Goal: Contribute content: Add original content to the website for others to see

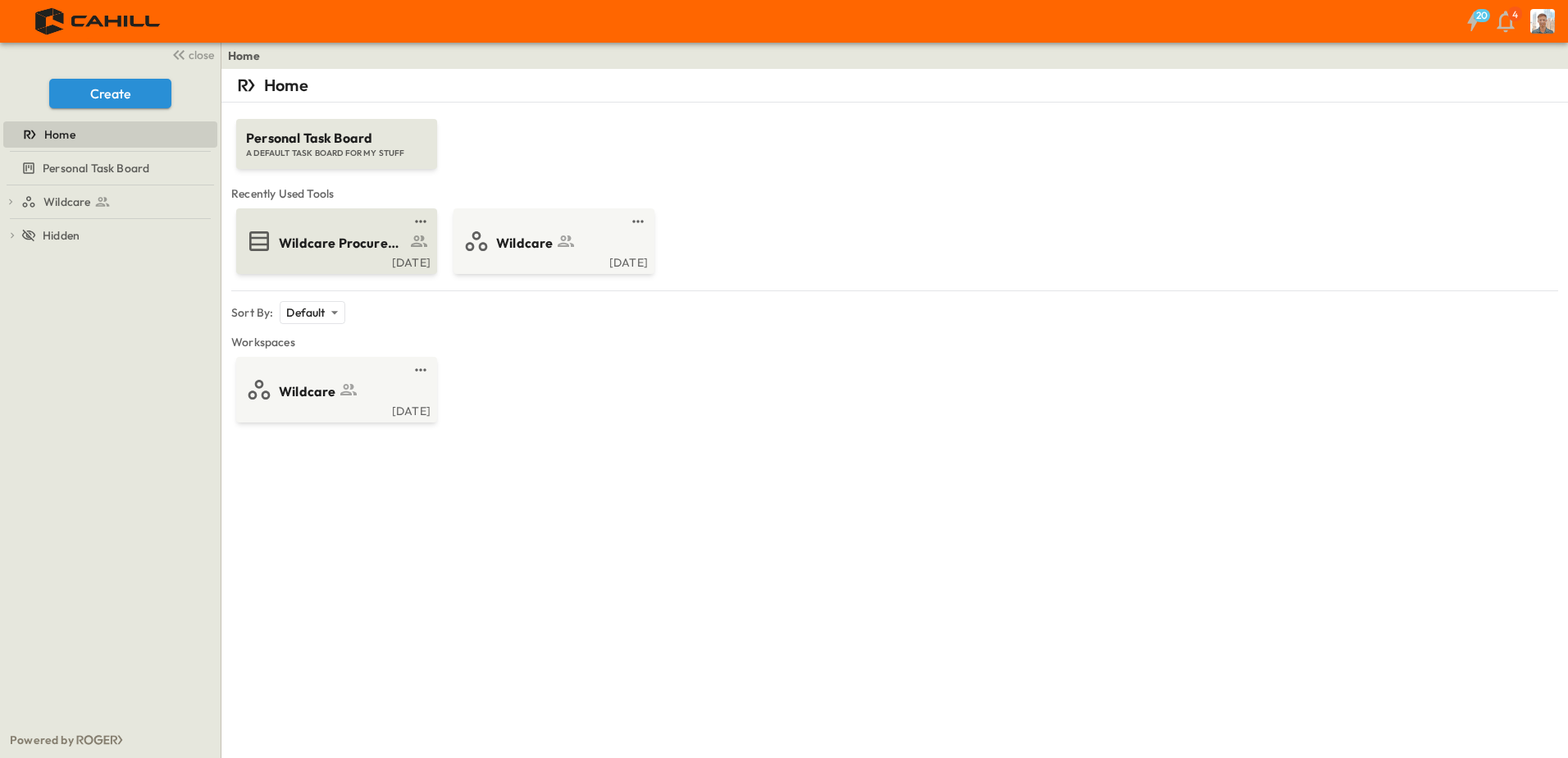
click at [364, 243] on span "Wildcare Procurement Log" at bounding box center [342, 243] width 127 height 19
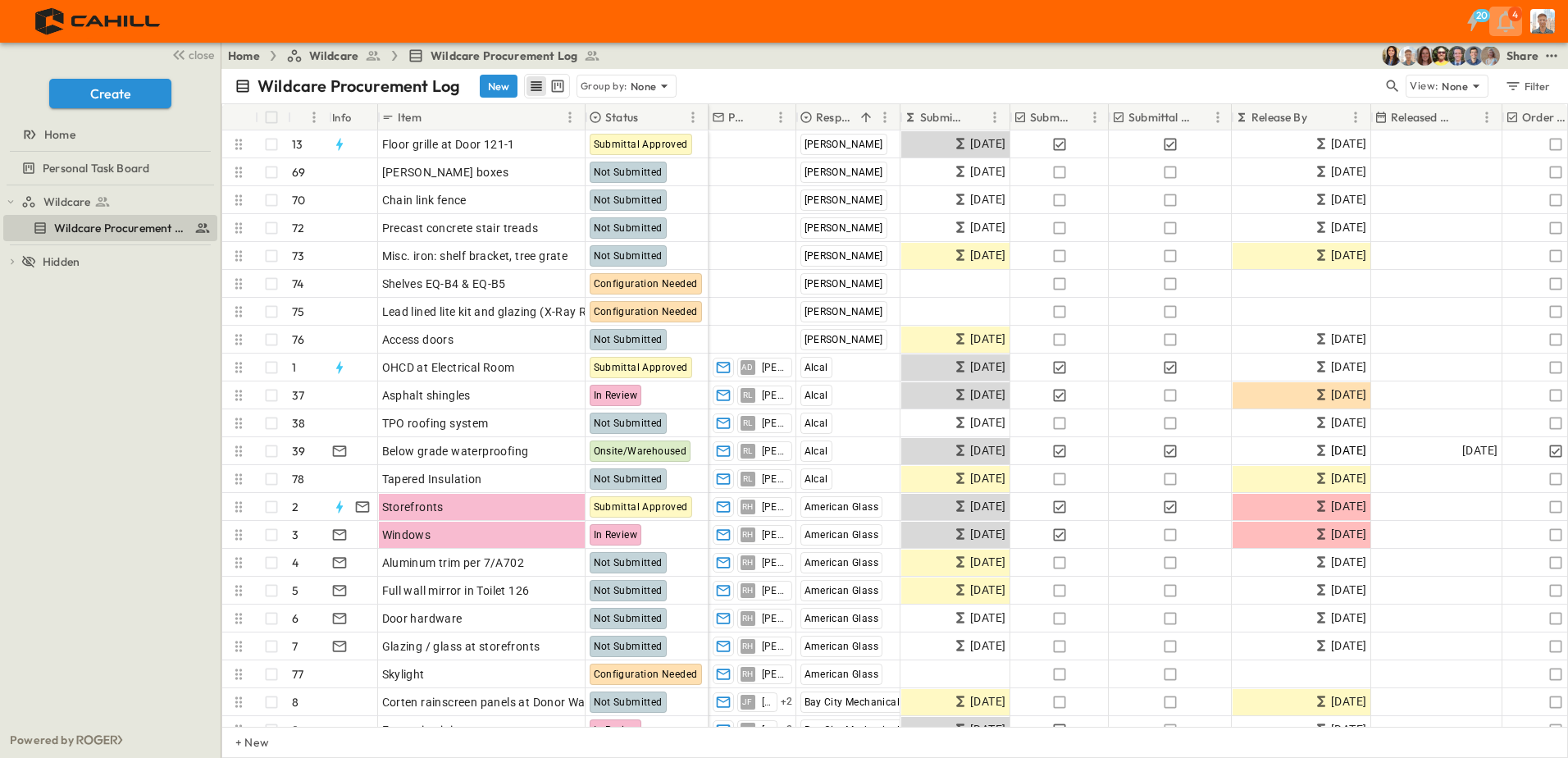
click at [1505, 28] on icon "button" at bounding box center [1505, 22] width 18 height 22
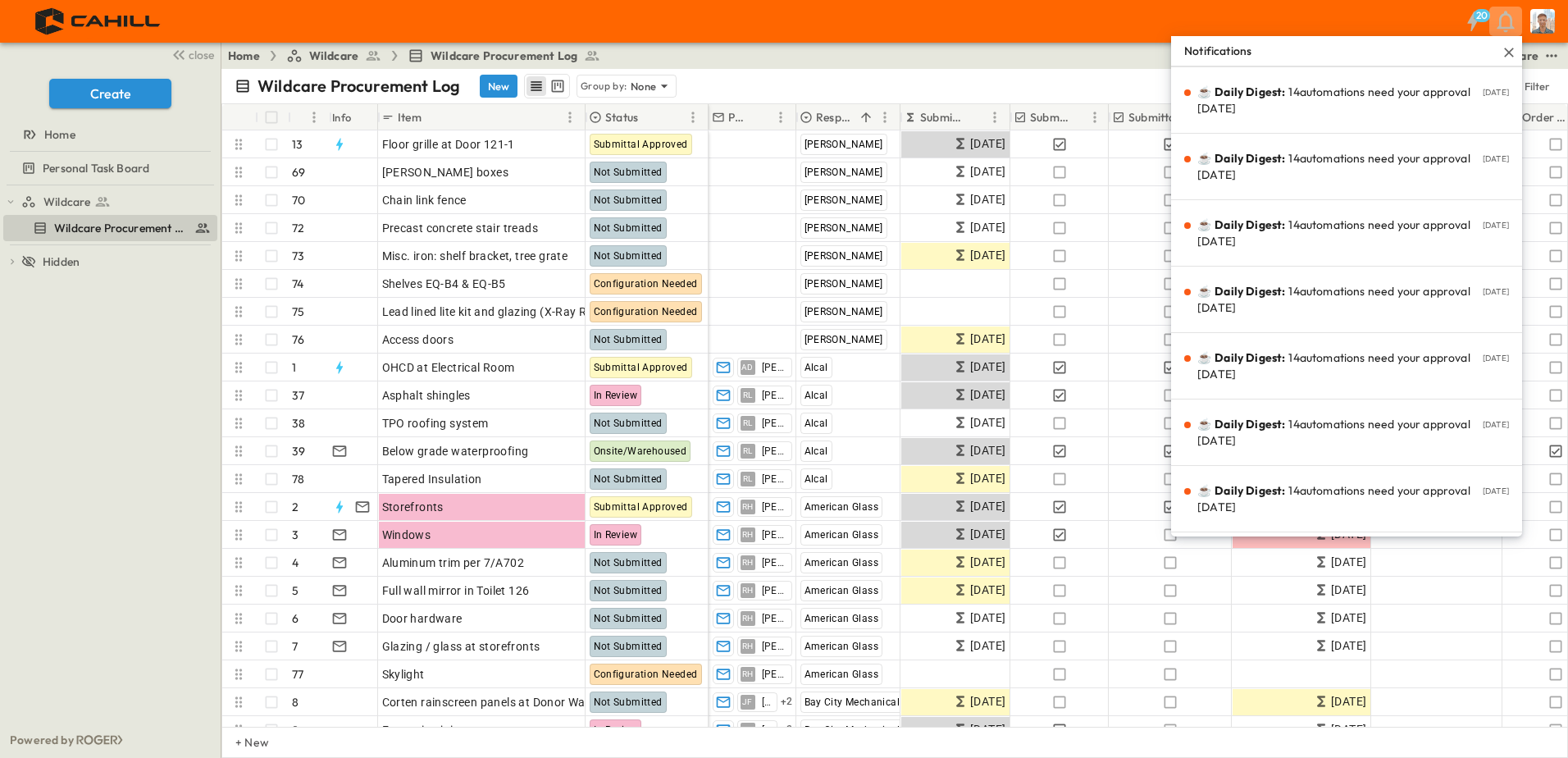
click at [1505, 28] on icon "button" at bounding box center [1505, 22] width 18 height 22
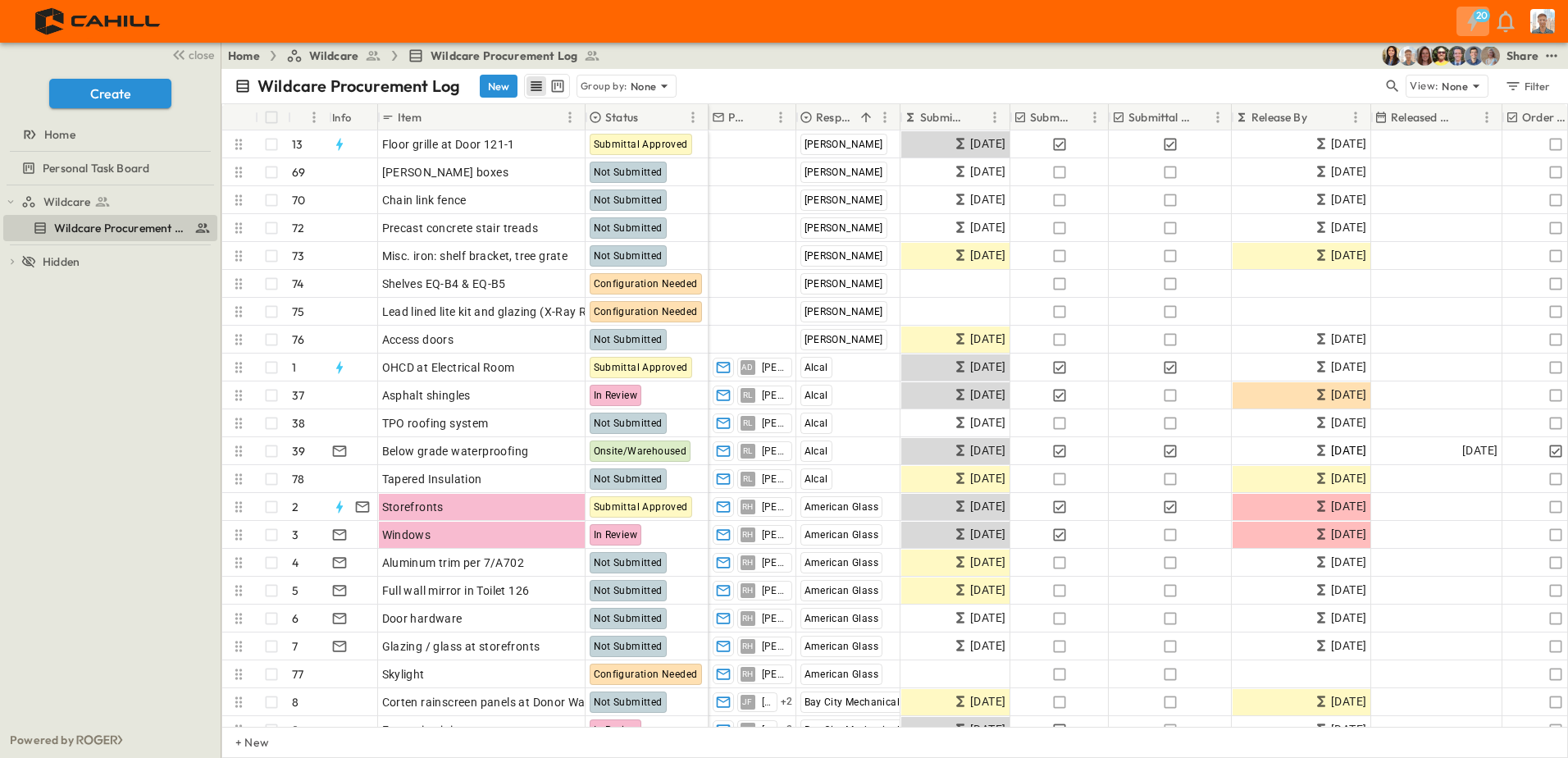
click at [1477, 24] on icon "button" at bounding box center [1472, 21] width 26 height 26
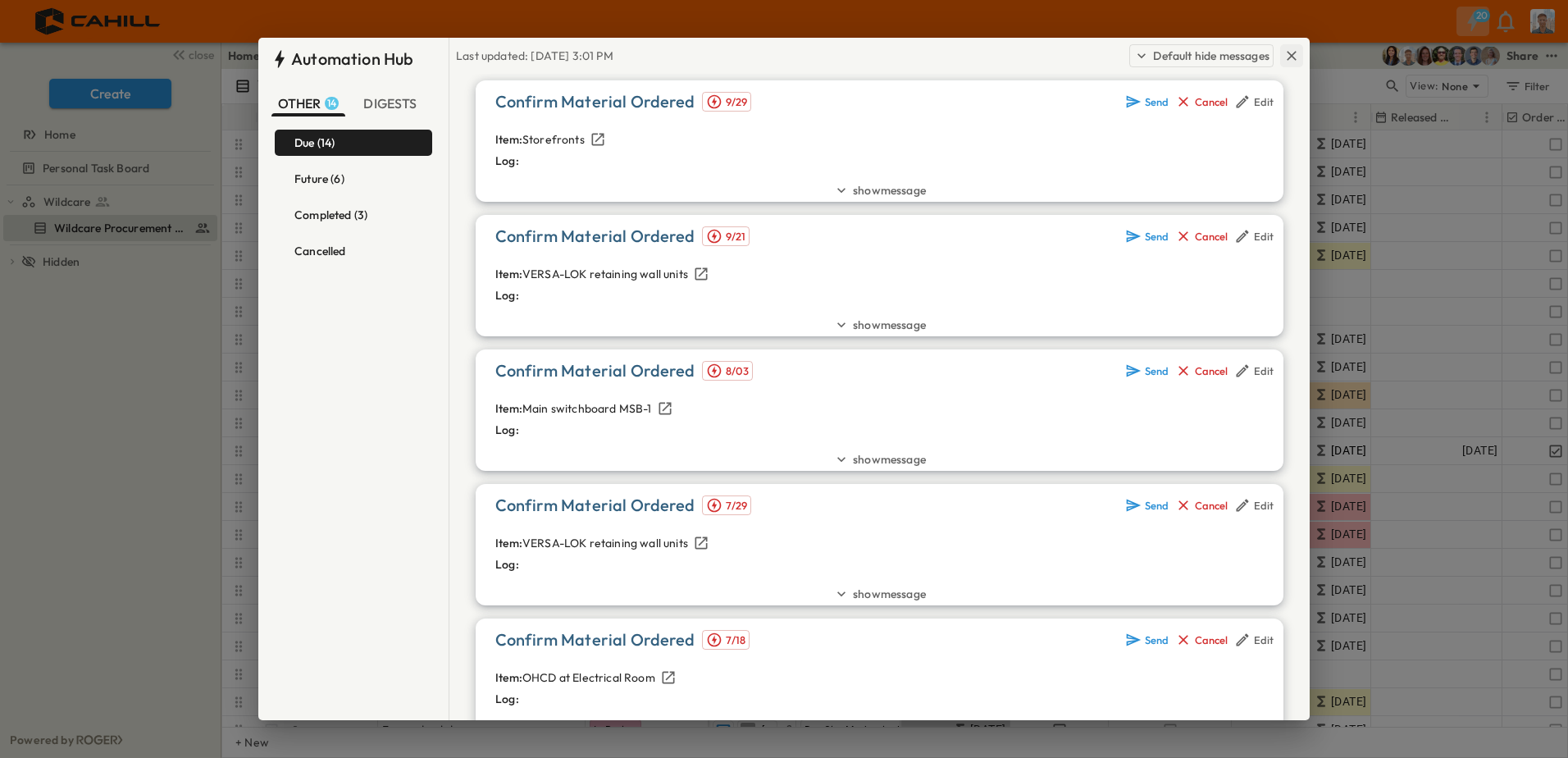
click at [1298, 52] on icon "button" at bounding box center [1292, 56] width 17 height 17
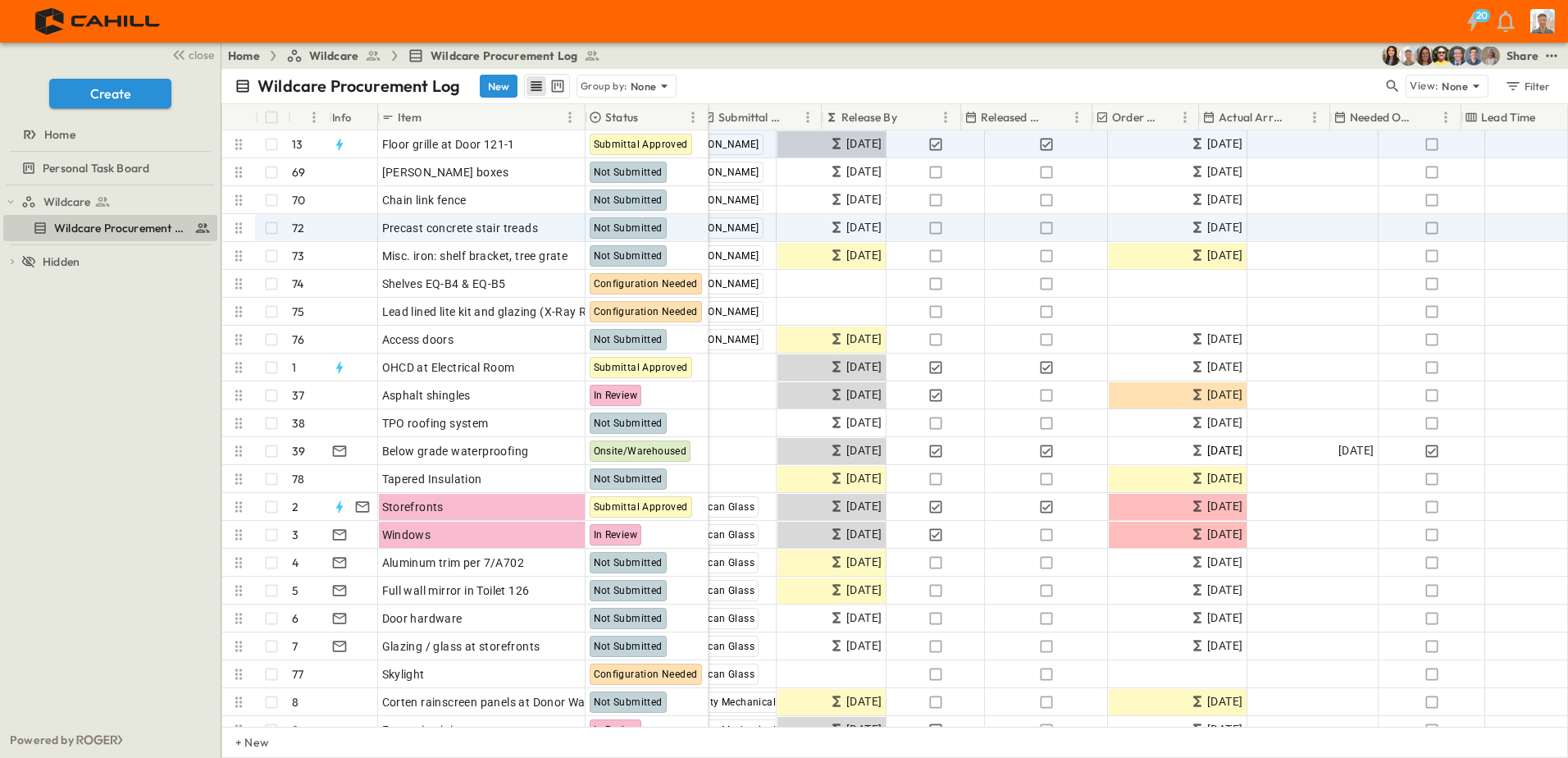
scroll to position [0, 410]
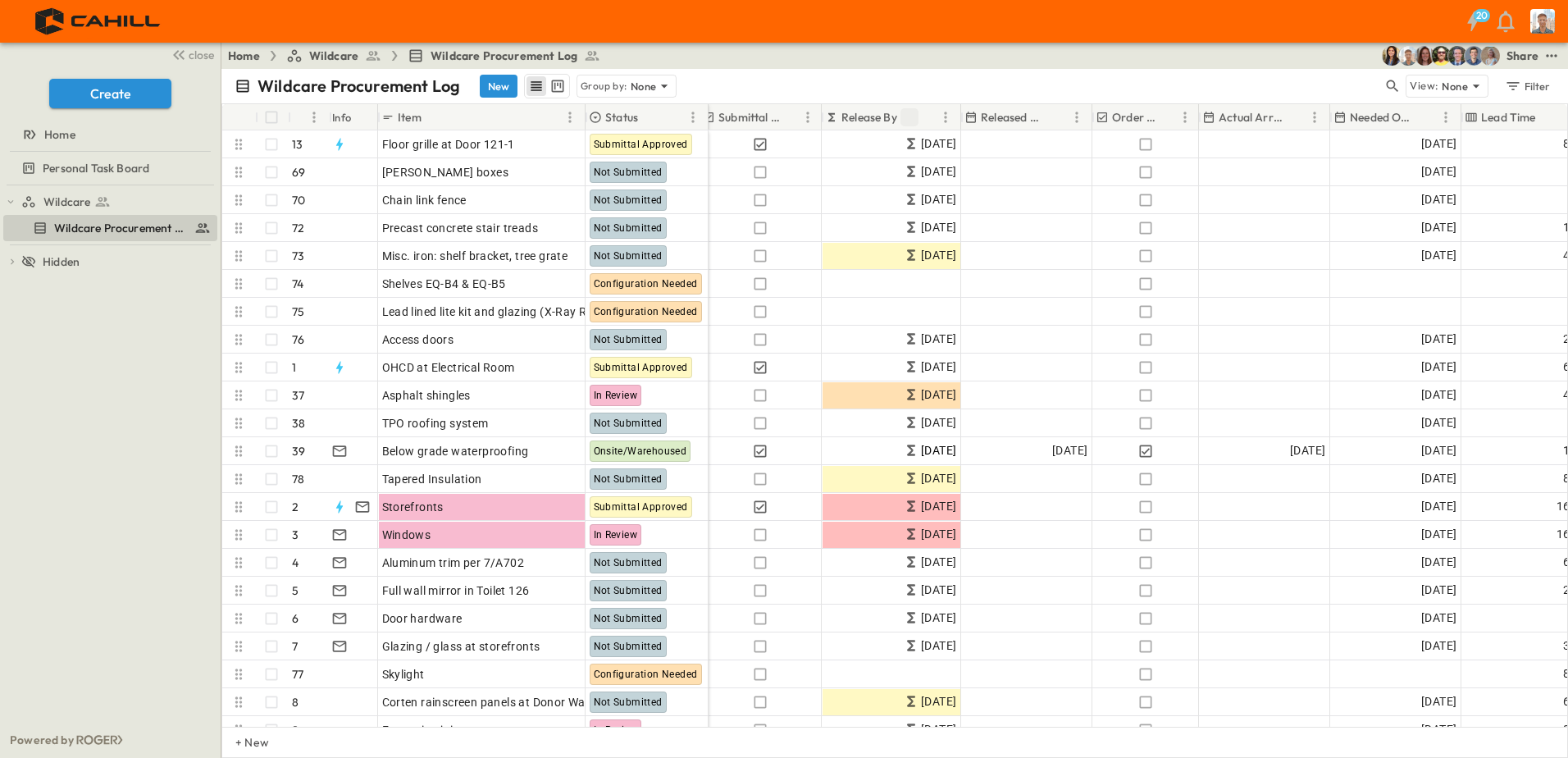
click at [911, 113] on icon "Sort" at bounding box center [910, 118] width 15 height 15
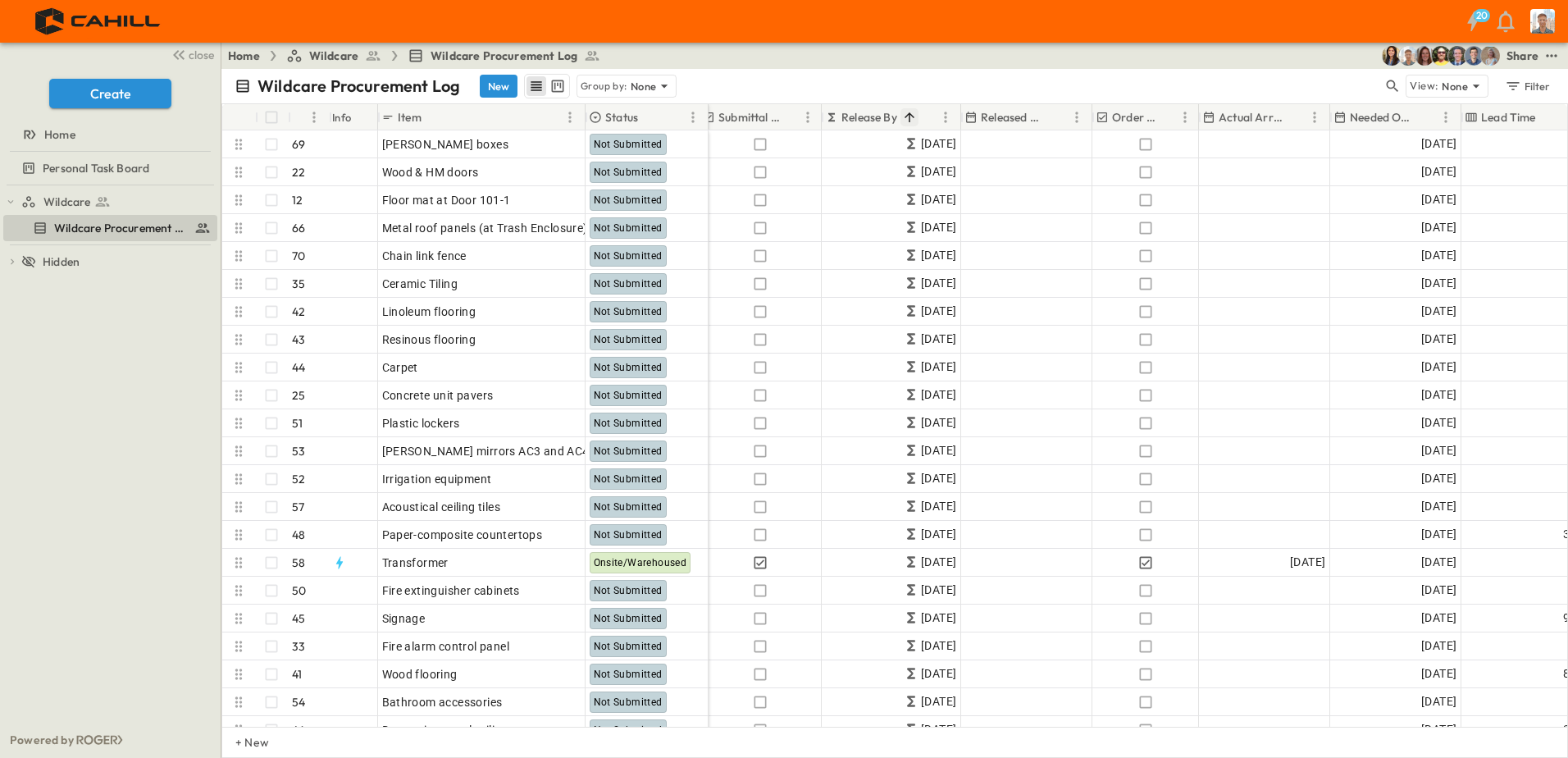
click at [911, 116] on icon "Sort" at bounding box center [910, 118] width 15 height 15
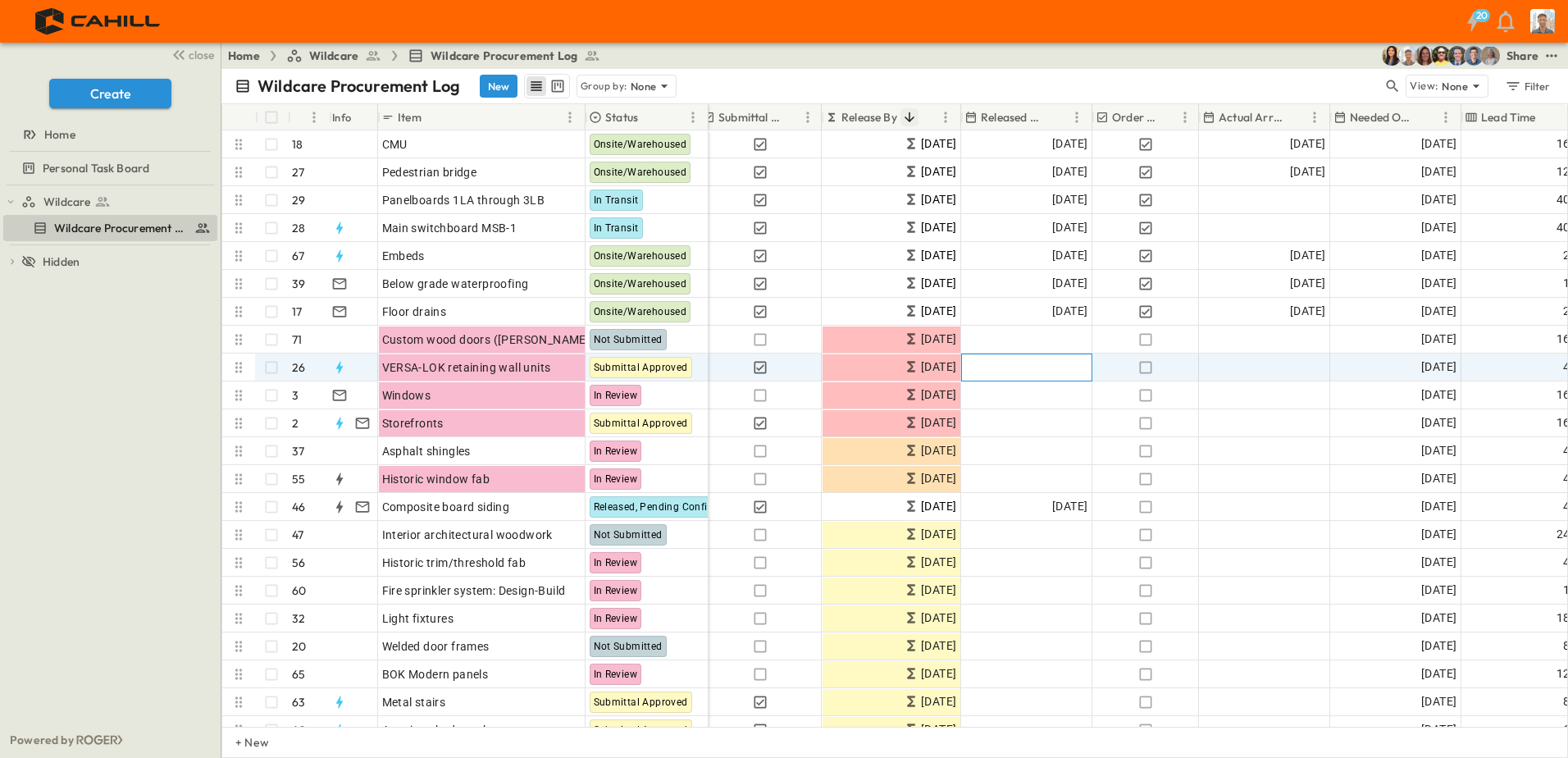
click at [1060, 361] on span "Add Date" at bounding box center [1062, 367] width 49 height 17
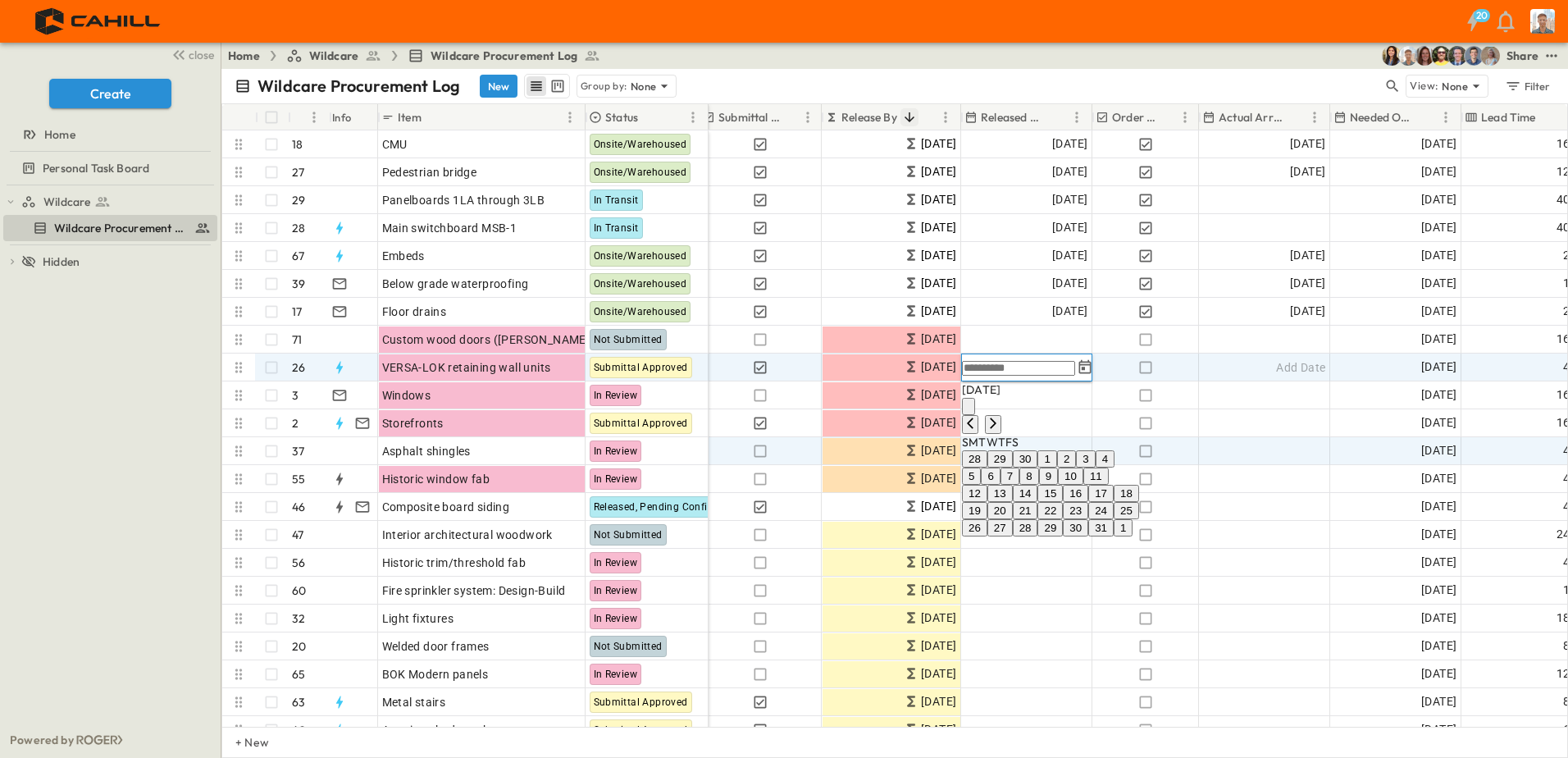
click at [1095, 464] on button "3" at bounding box center [1085, 459] width 19 height 18
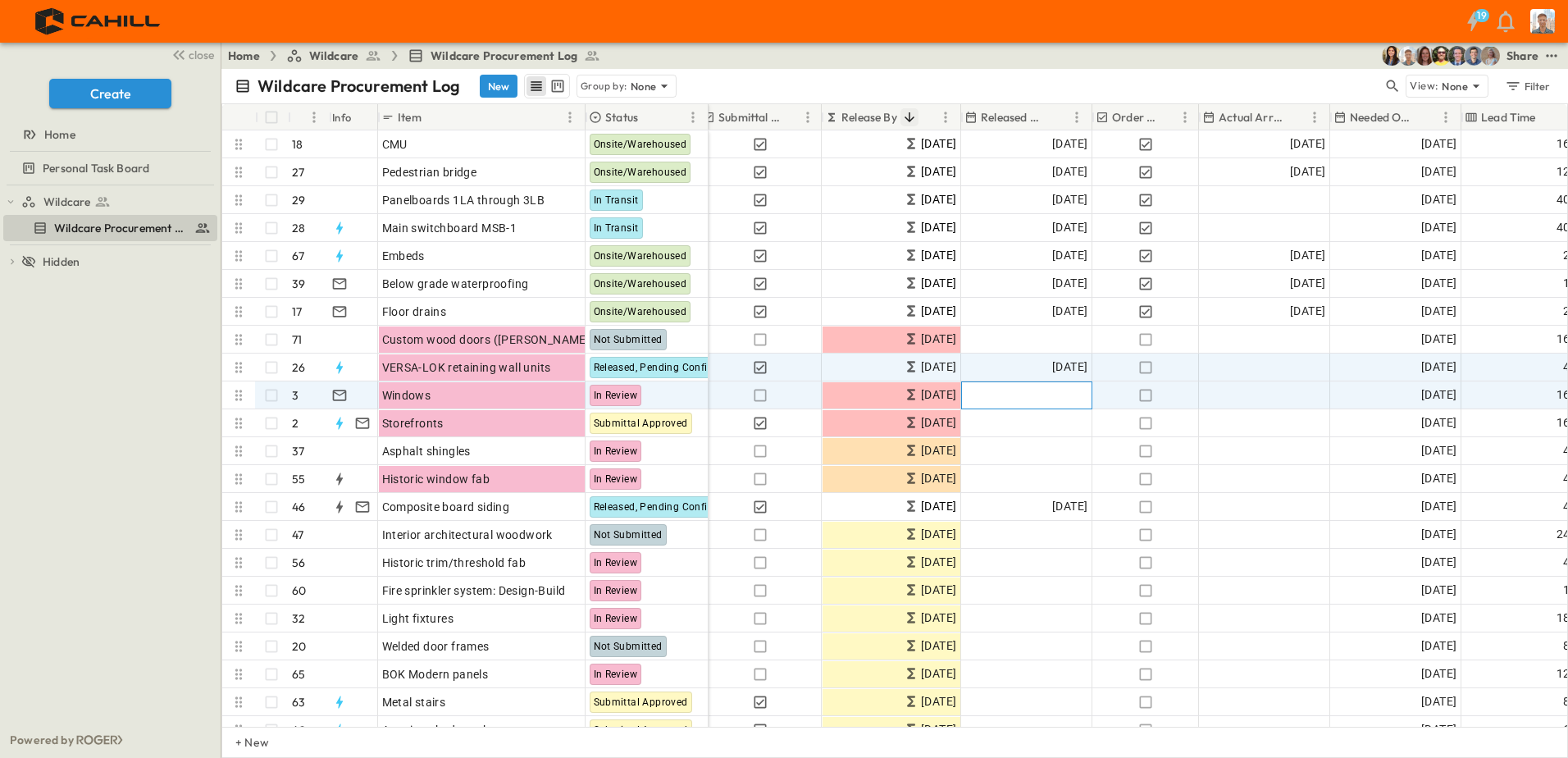
click at [1074, 397] on span "Add Date" at bounding box center [1062, 396] width 49 height 17
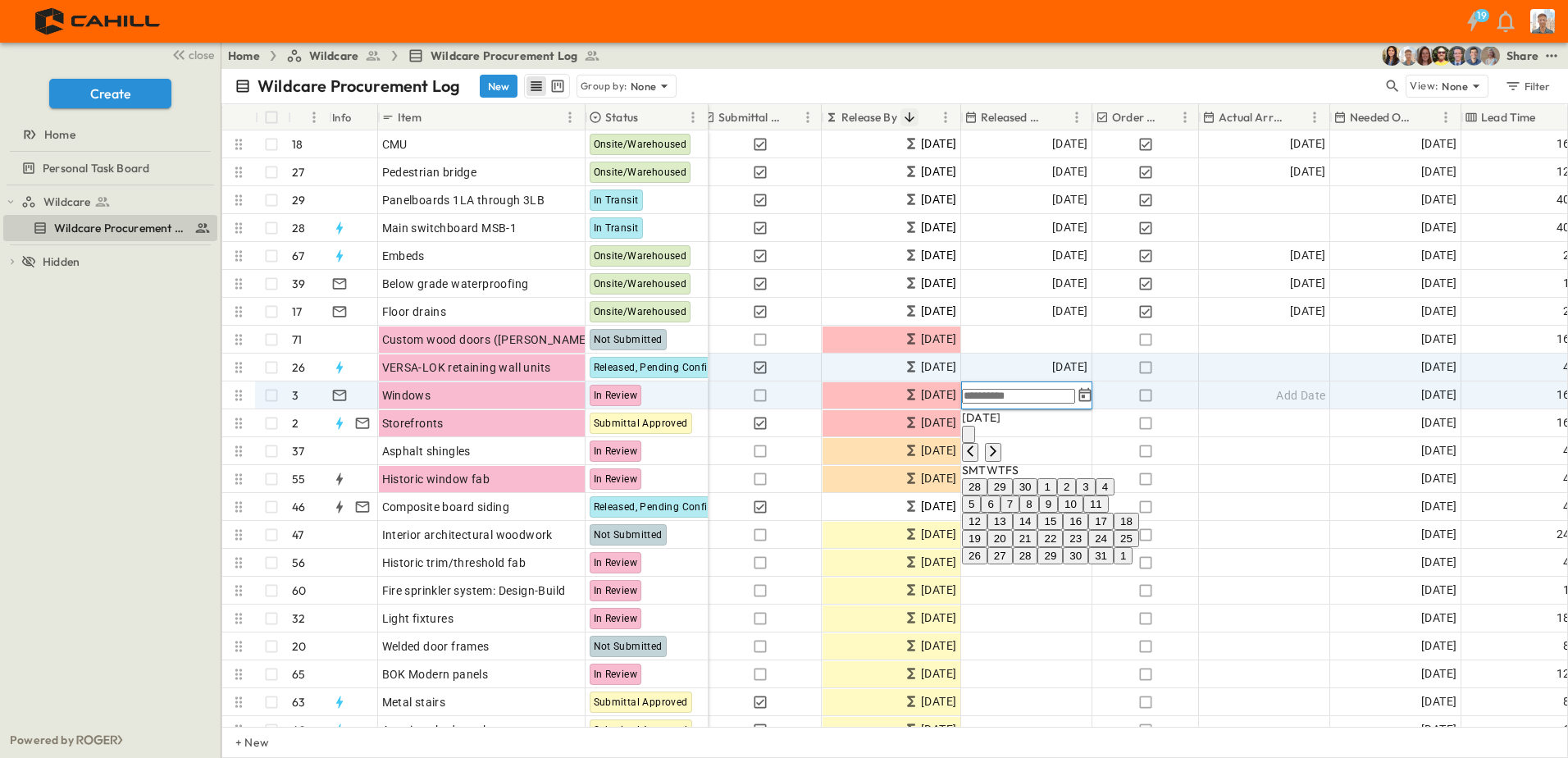
click at [1077, 397] on icon "Tracking Date Menu" at bounding box center [1085, 396] width 17 height 17
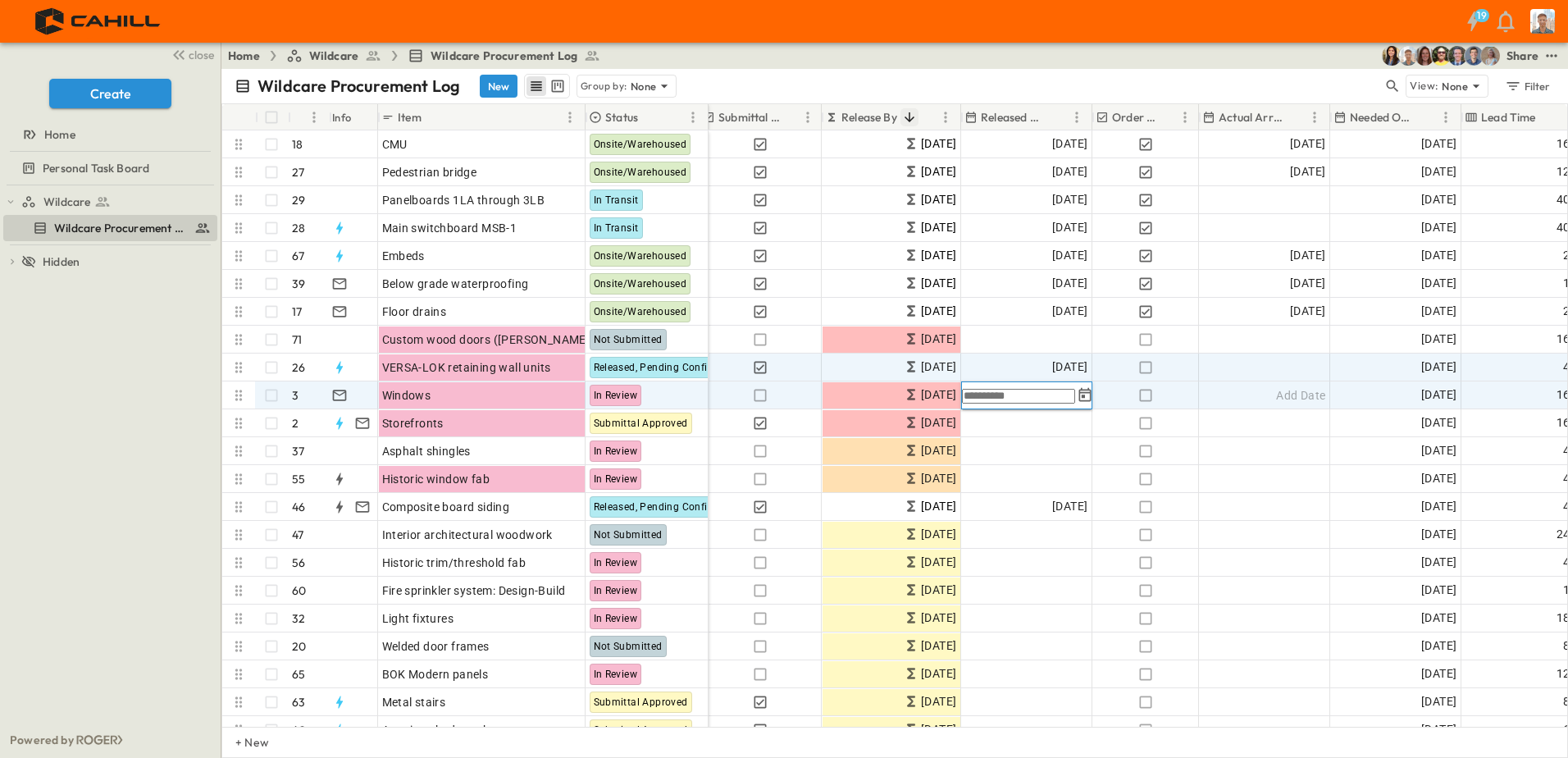
click at [1077, 397] on icon "Tracking Date Menu" at bounding box center [1085, 396] width 17 height 17
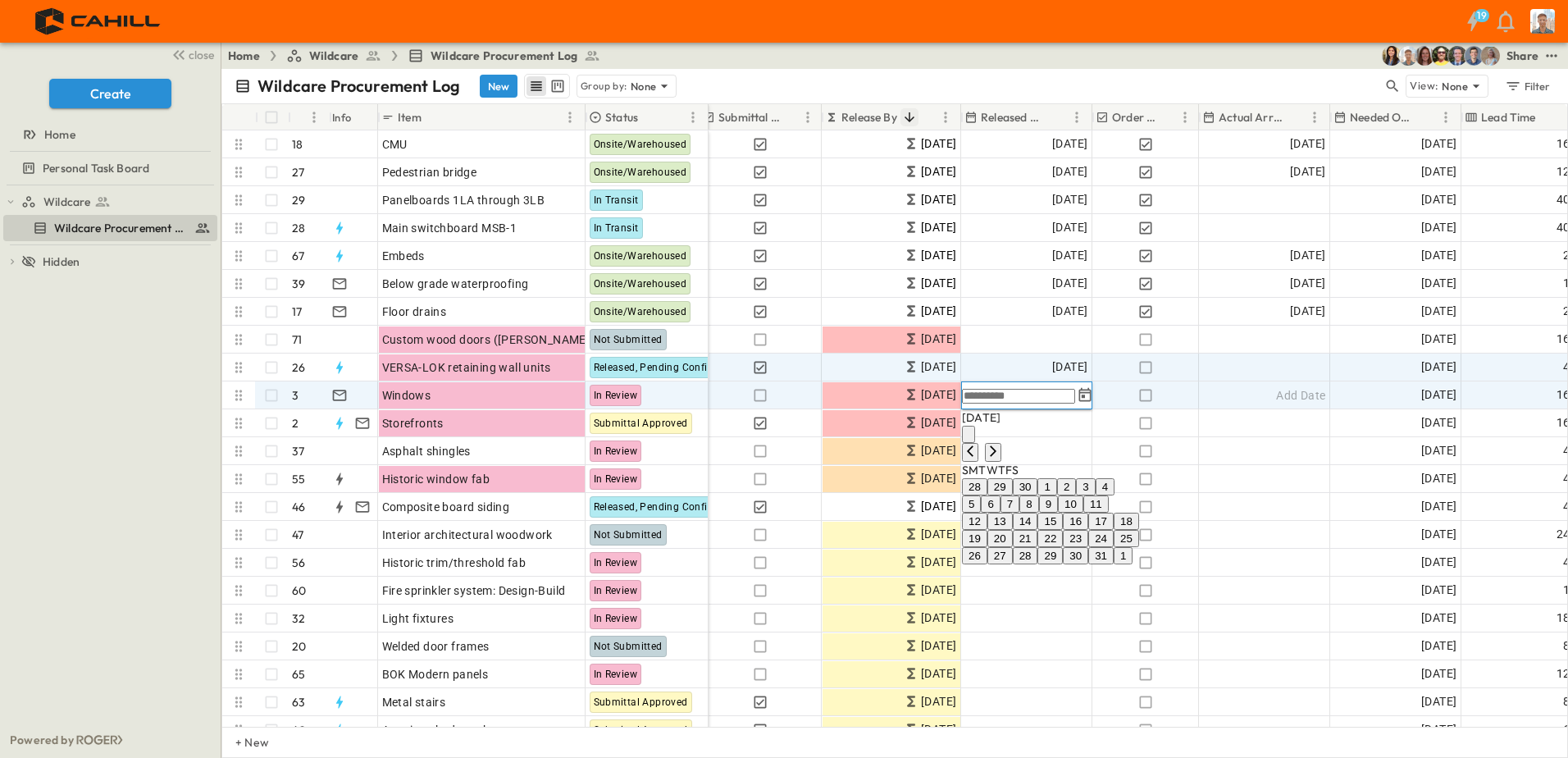
click at [1095, 492] on button "3" at bounding box center [1085, 487] width 19 height 18
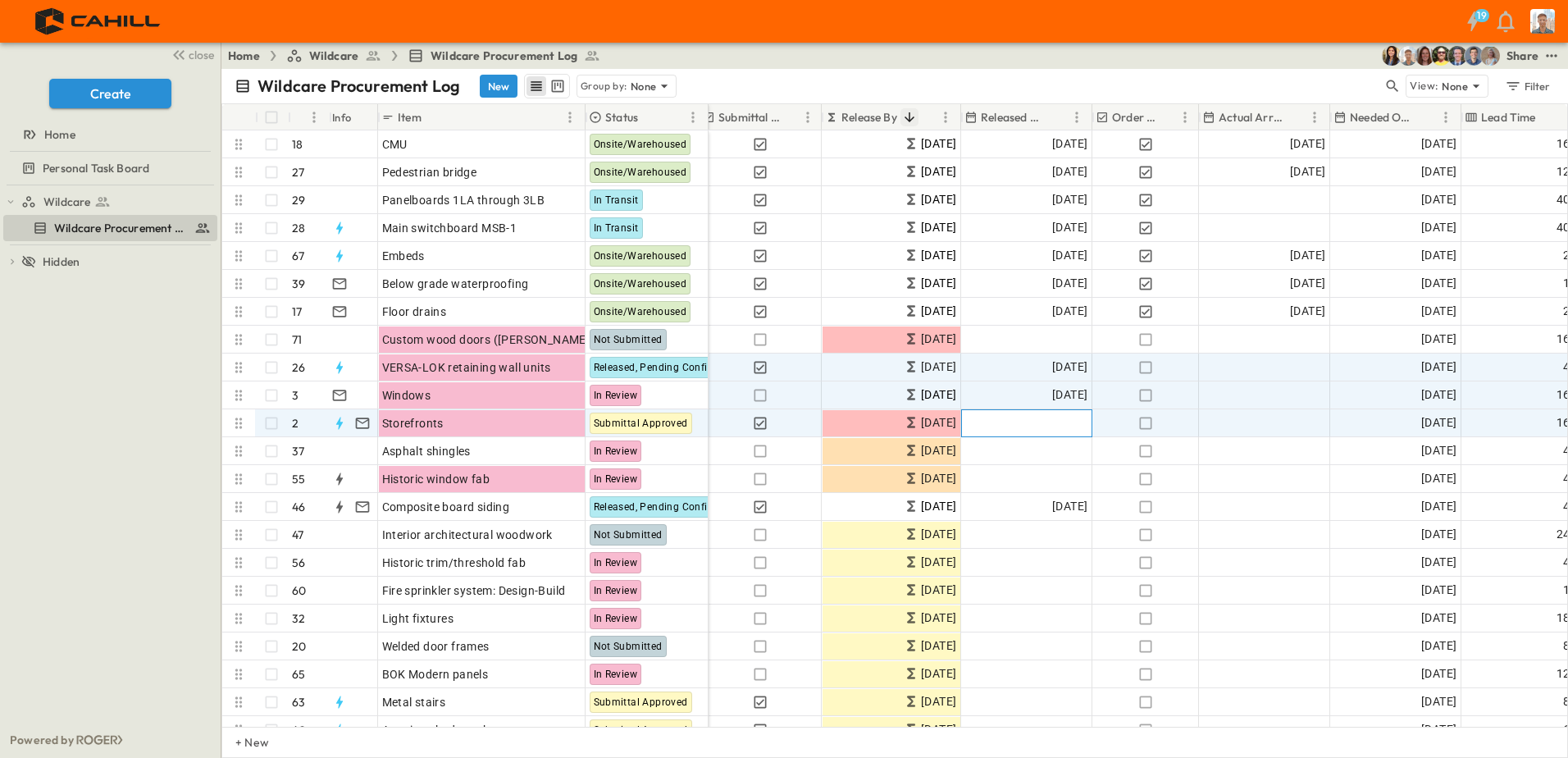
click at [1044, 426] on span "Add Date" at bounding box center [1062, 423] width 49 height 17
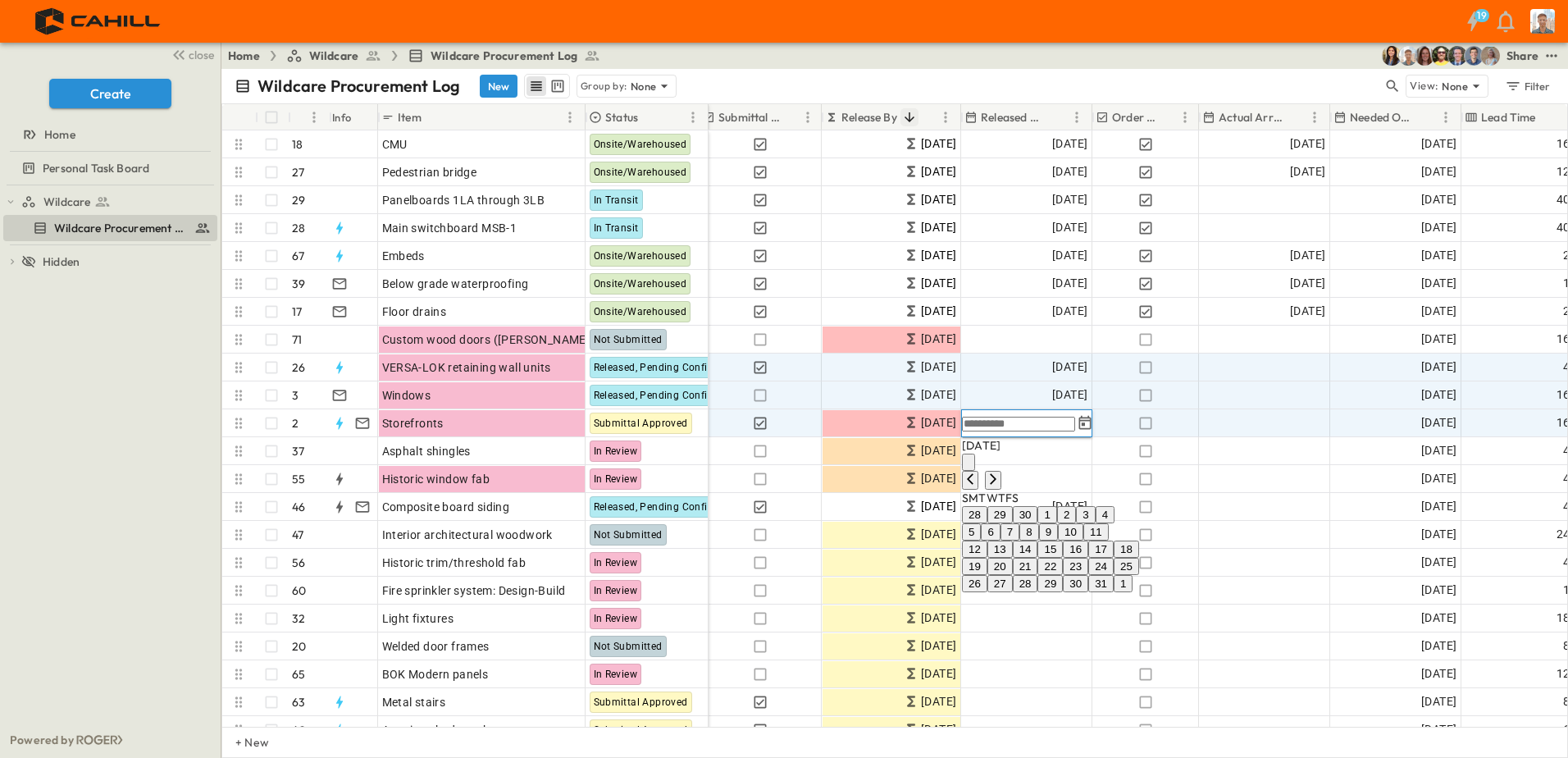
click at [1056, 519] on button "1" at bounding box center [1046, 514] width 19 height 18
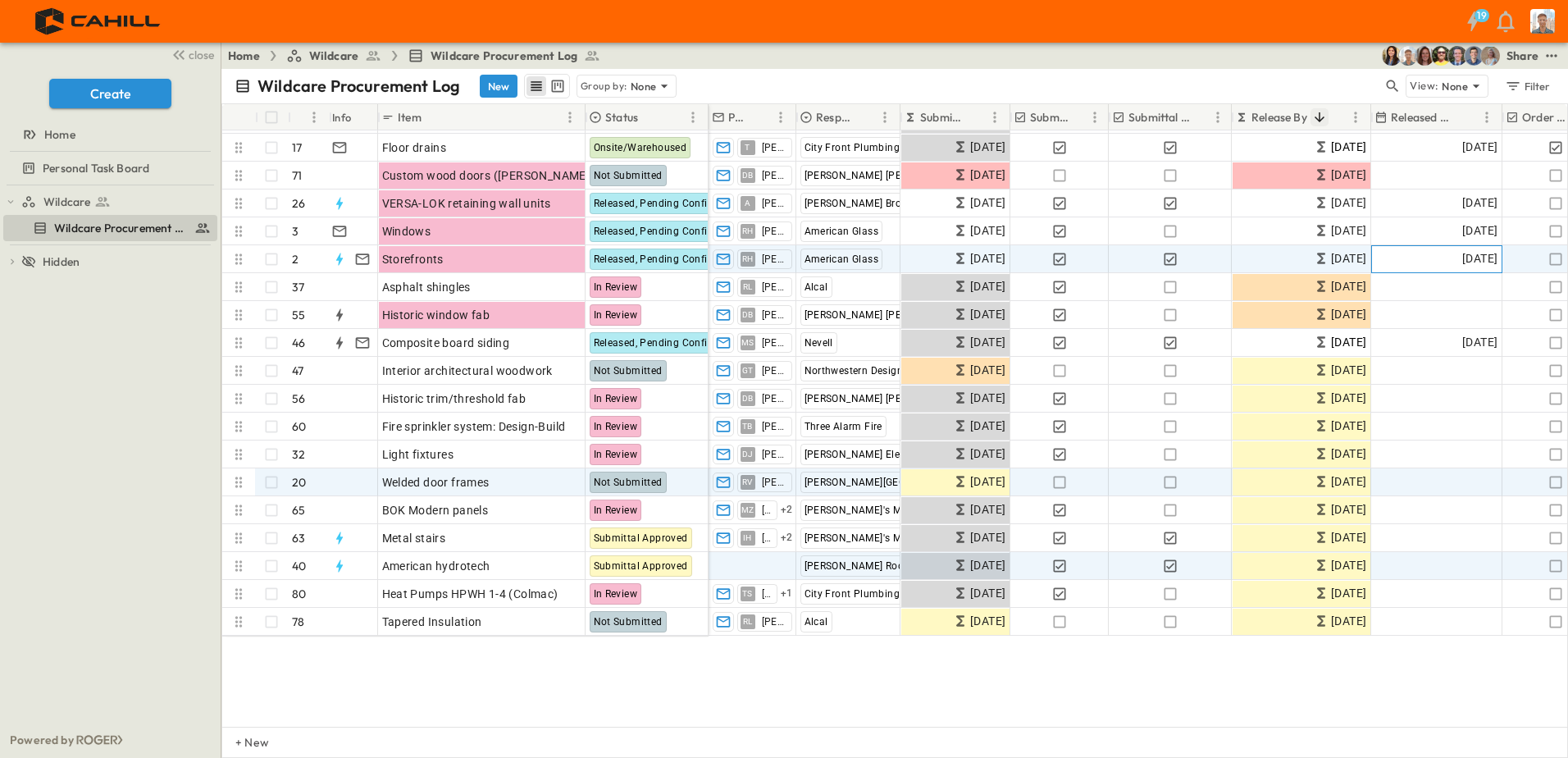
scroll to position [0, 0]
